Goal: Information Seeking & Learning: Learn about a topic

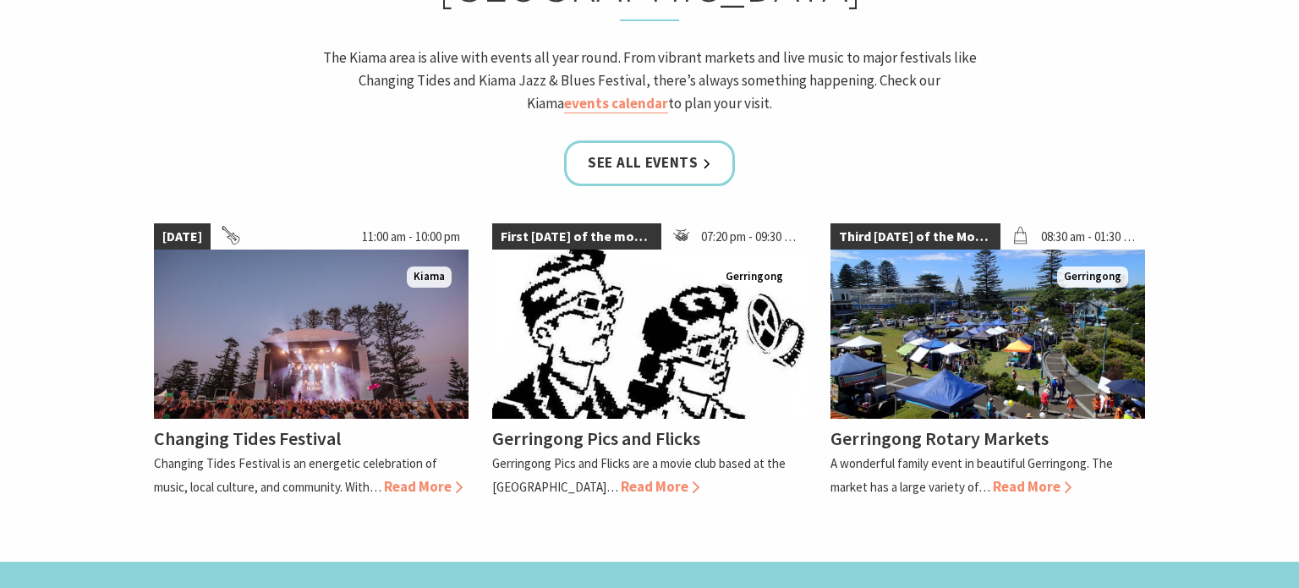
scroll to position [1516, 0]
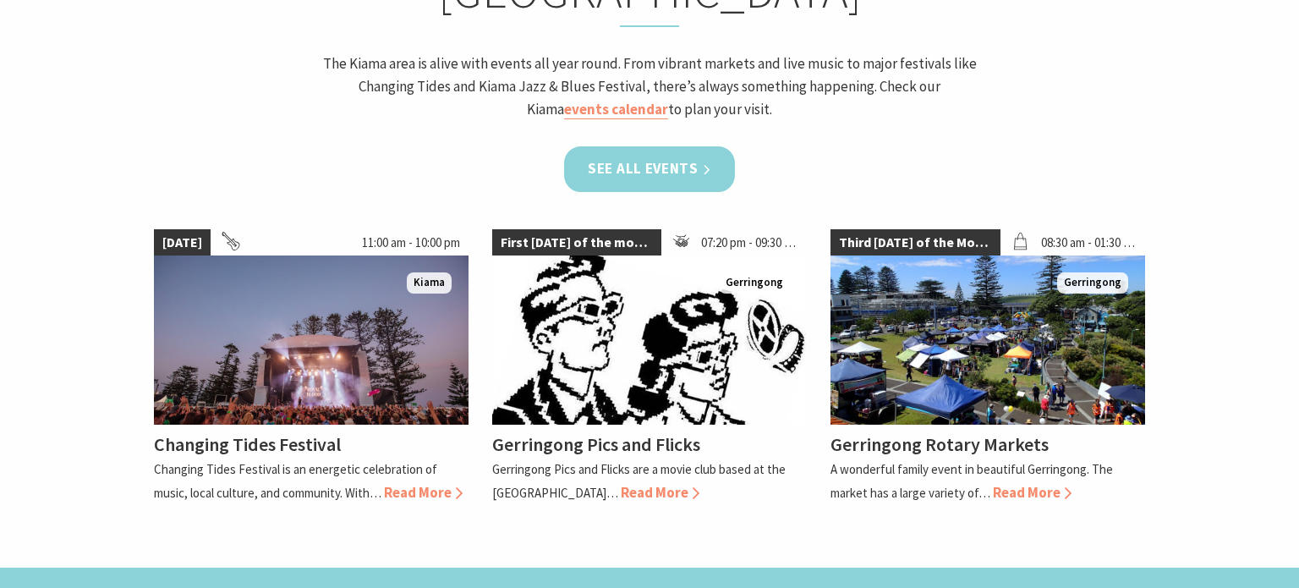
click at [653, 146] on link "See all Events" at bounding box center [649, 168] width 171 height 45
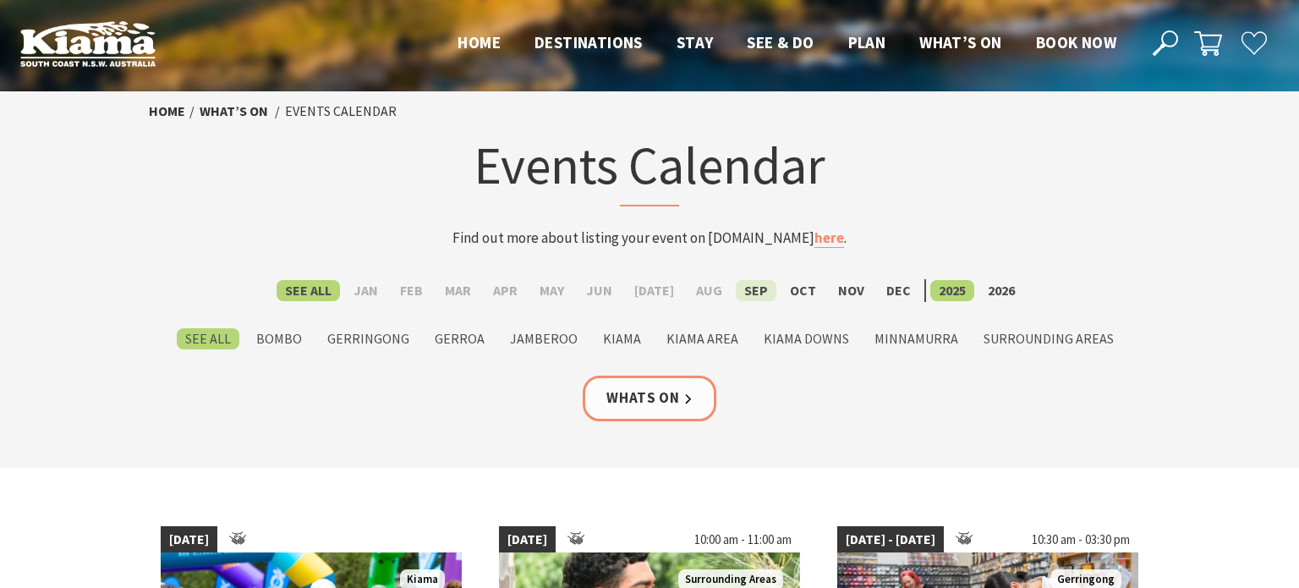
click at [747, 294] on label "Sep" at bounding box center [755, 290] width 41 height 21
click at [0, 0] on input "Sep" at bounding box center [0, 0] width 0 height 0
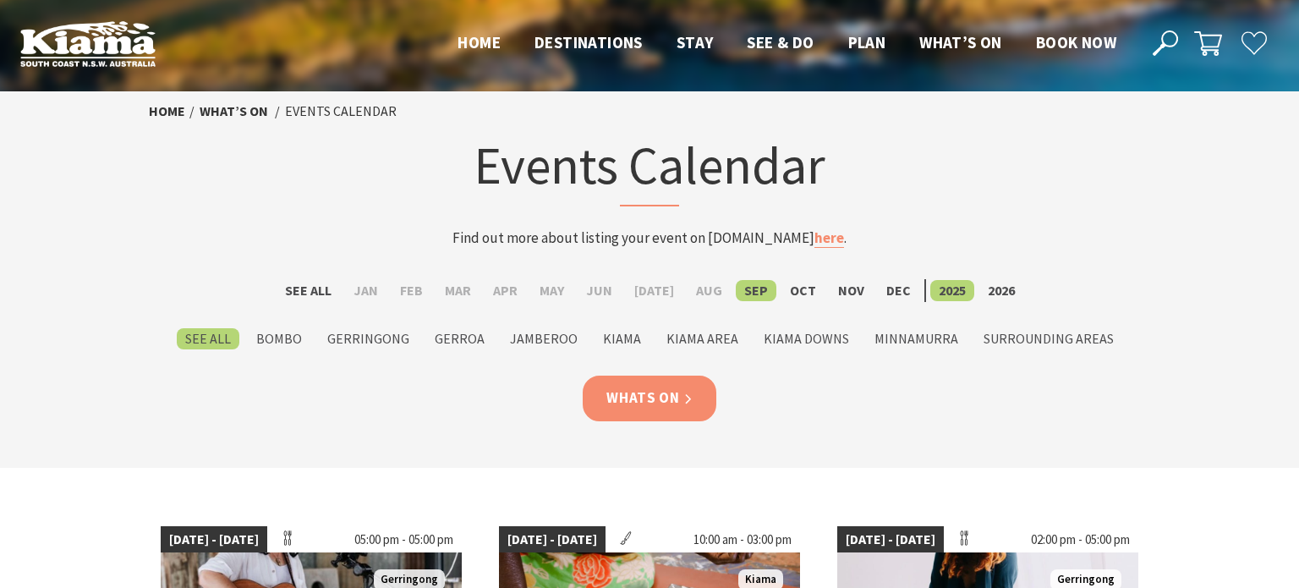
click at [653, 416] on link "Whats On" at bounding box center [649, 397] width 134 height 45
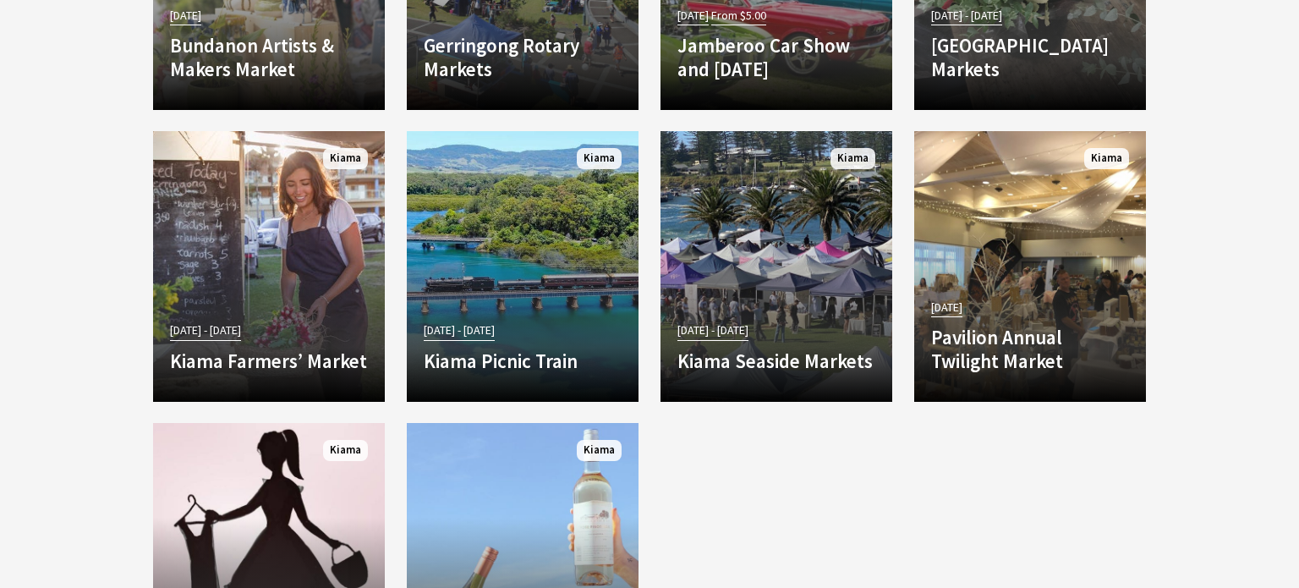
scroll to position [3121, 0]
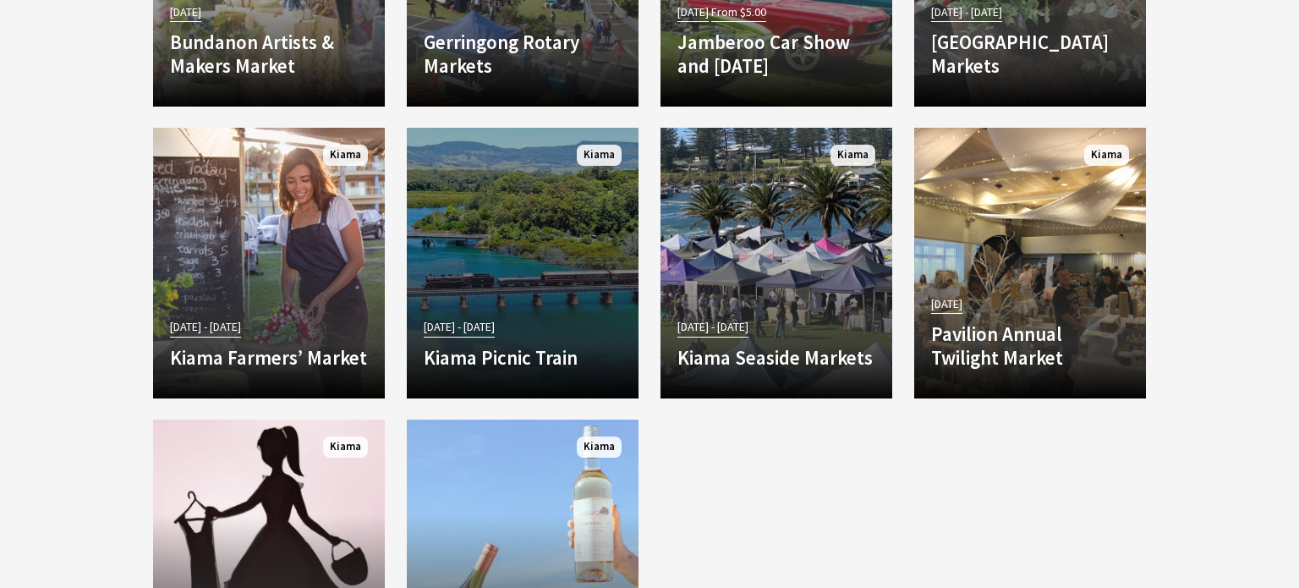
click at [522, 297] on link "23 Aug 25 - 19 Oct 25 Kiama Picnic Train Hop aboard the Kiama Picnic Train, a s…" at bounding box center [523, 263] width 232 height 271
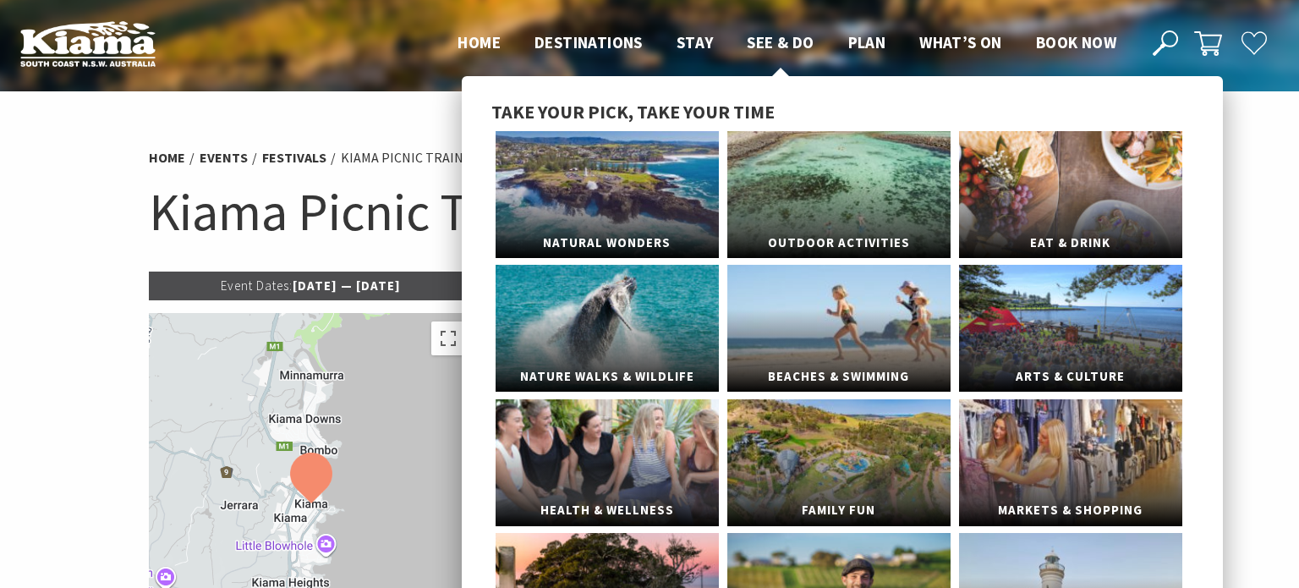
click at [781, 42] on span "See & Do" at bounding box center [779, 42] width 67 height 20
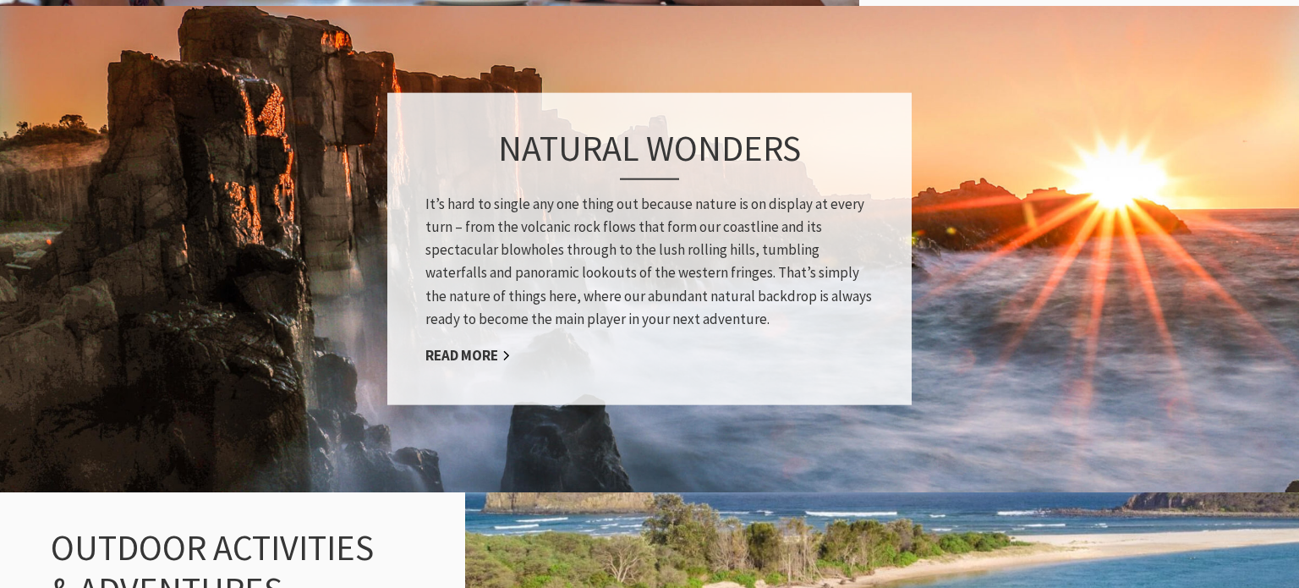
scroll to position [1283, 0]
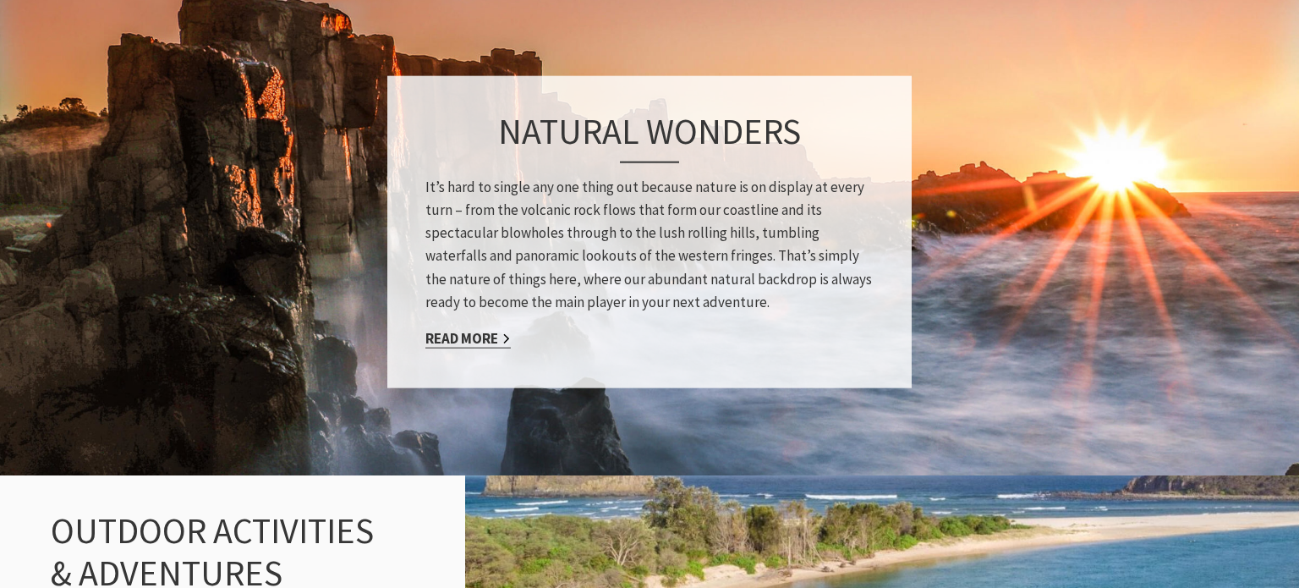
click at [464, 345] on link "Read More" at bounding box center [467, 338] width 85 height 19
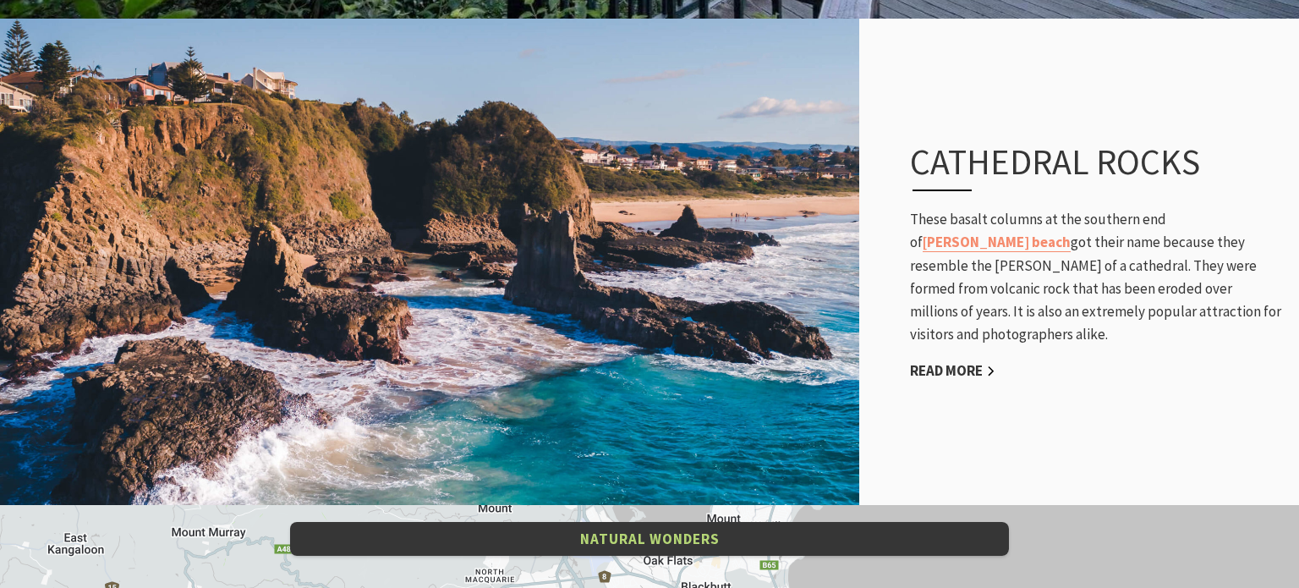
scroll to position [2857, 0]
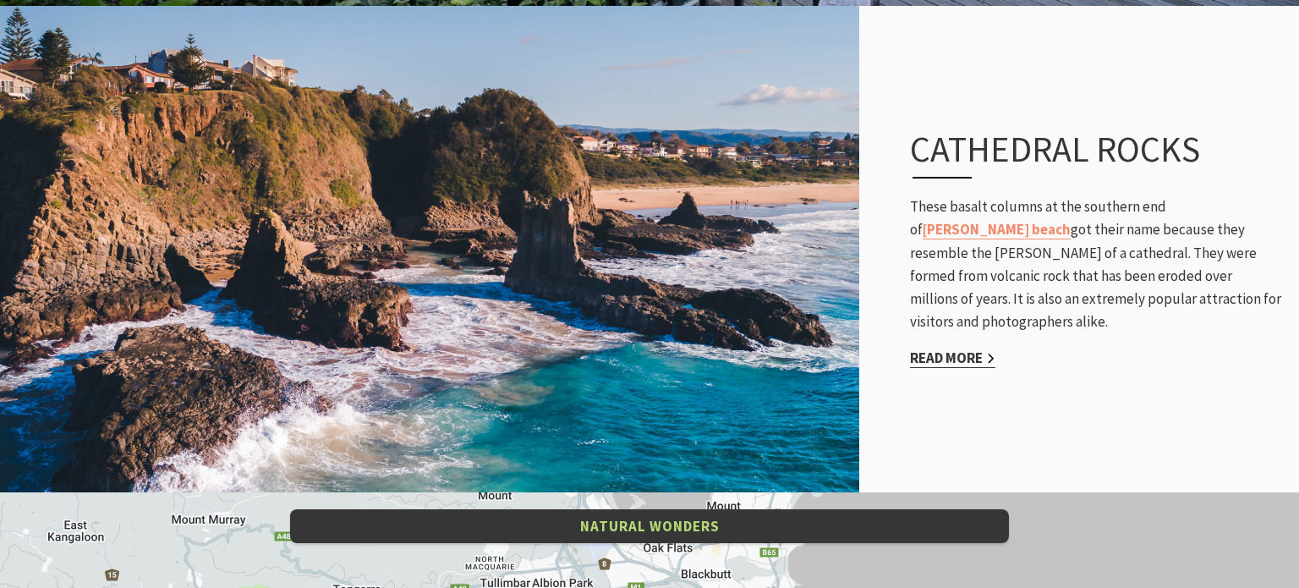
click at [953, 348] on link "Read More" at bounding box center [952, 357] width 85 height 19
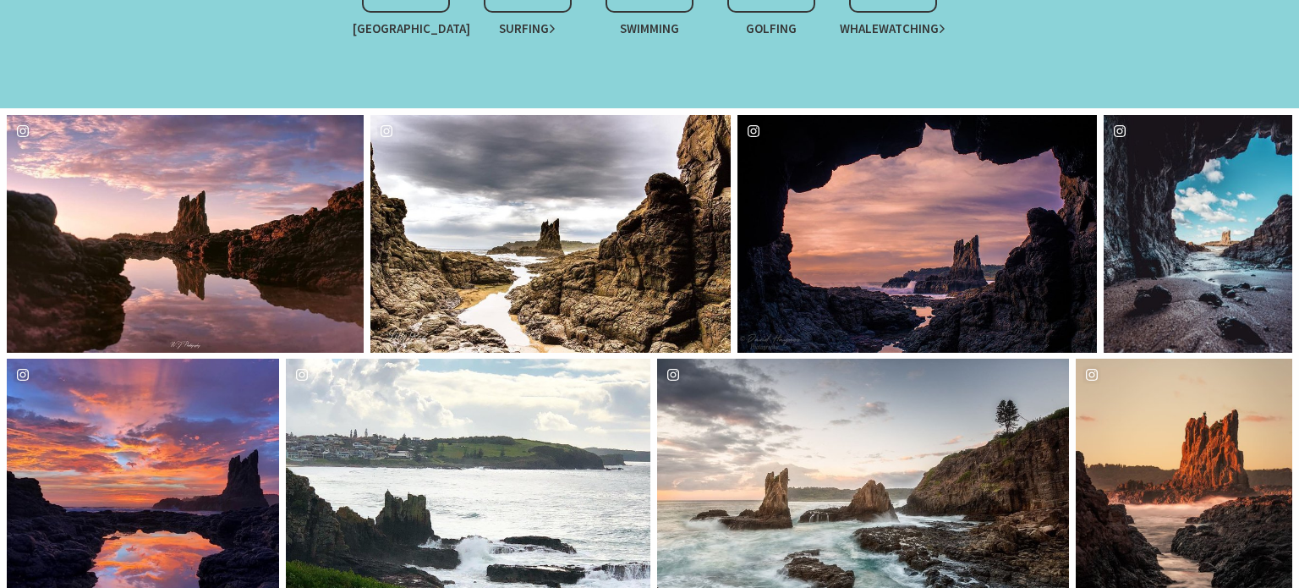
scroll to position [1397, 0]
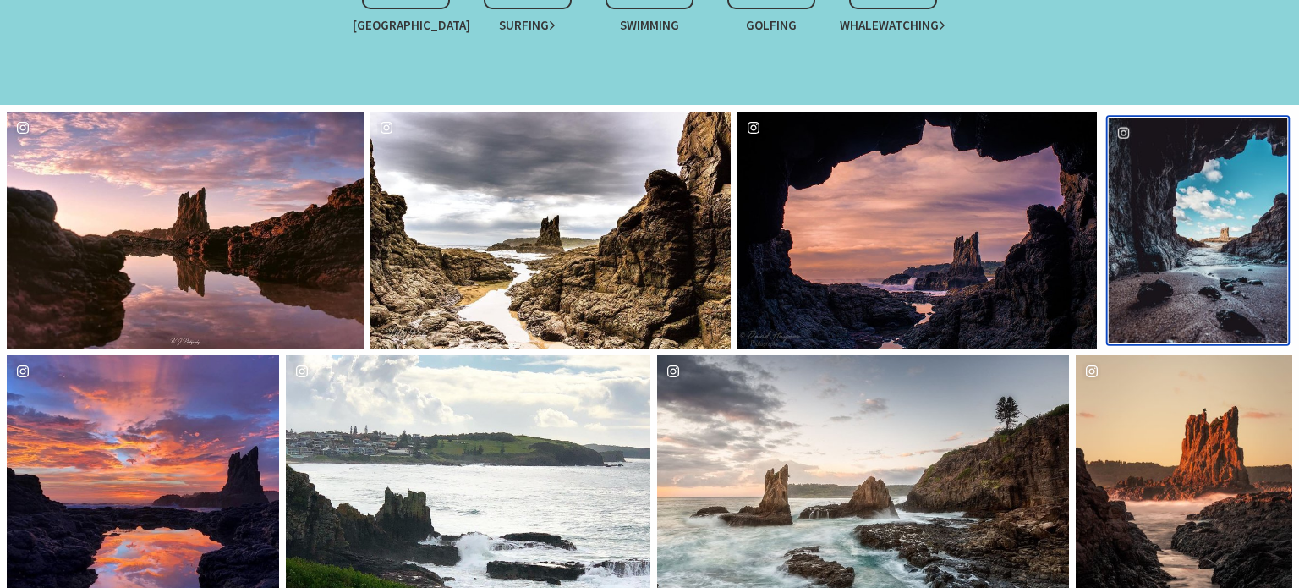
click at [1223, 287] on div "matthieuharnois Location [GEOGRAPHIC_DATA]" at bounding box center [1197, 231] width 179 height 226
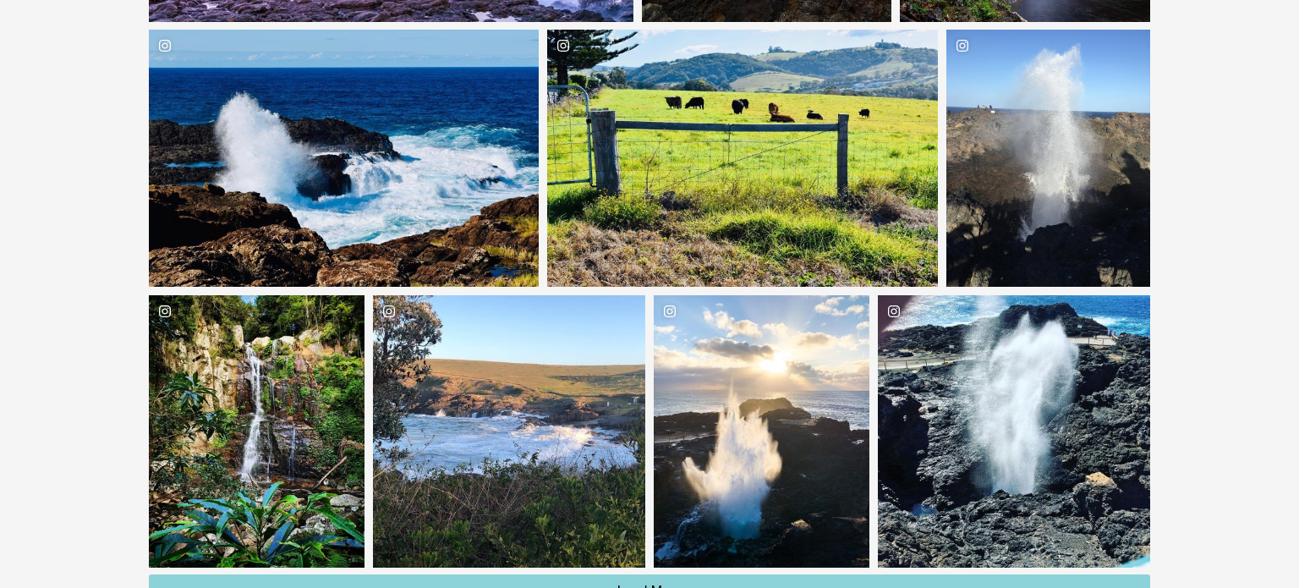
scroll to position [4034, 0]
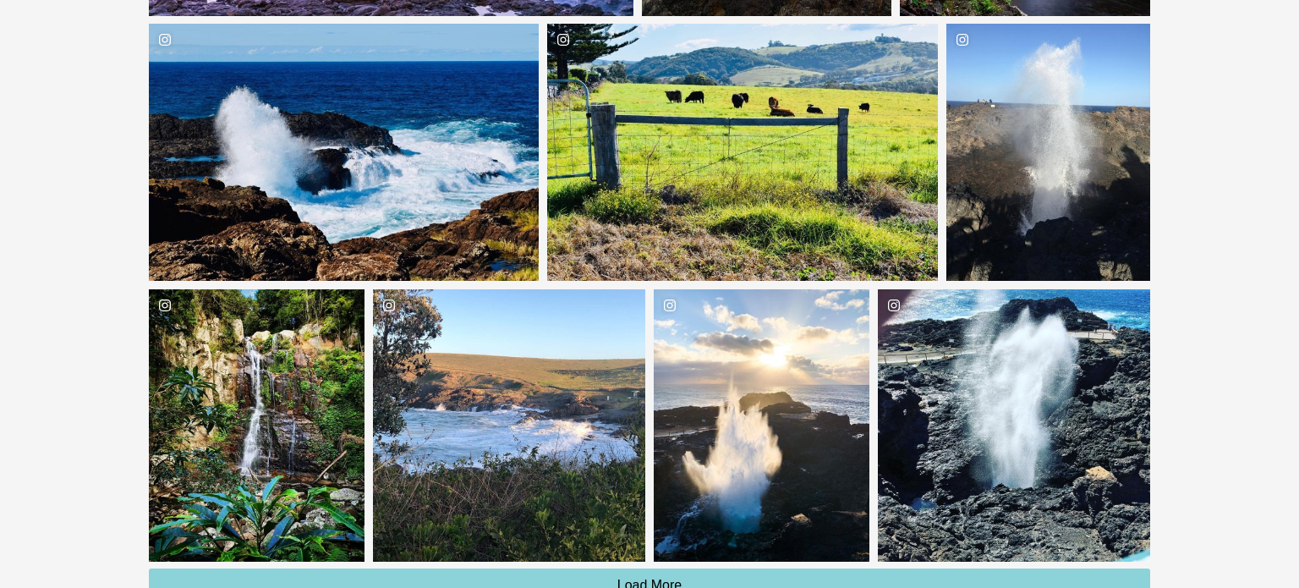
click at [229, 389] on div "mareed0975 Location Minnamurra" at bounding box center [257, 425] width 216 height 272
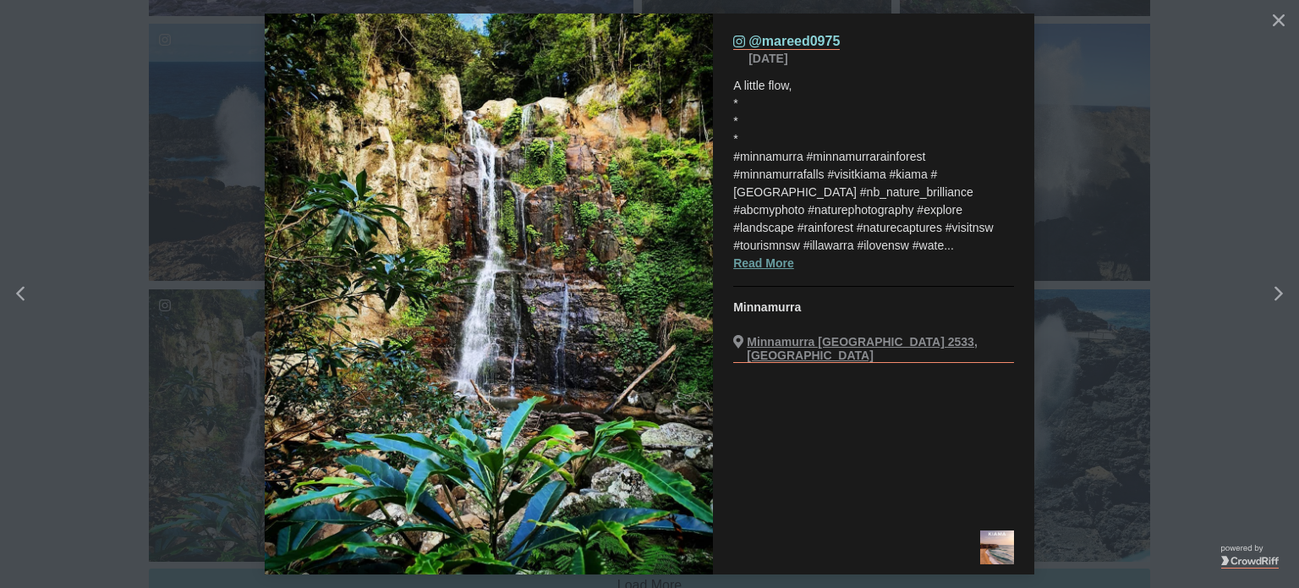
click at [794, 254] on button "Read More" at bounding box center [763, 263] width 61 height 18
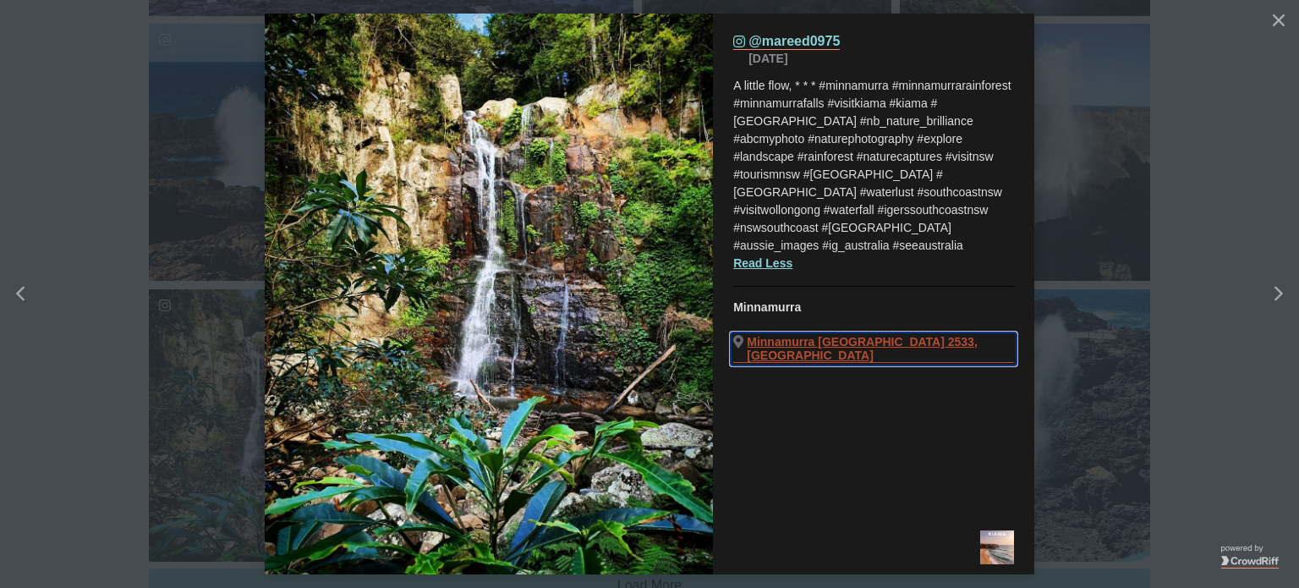
click at [824, 335] on link "(opens in a new tab) Minnamurra NSW 2533, Australia" at bounding box center [873, 349] width 281 height 28
